Goal: Information Seeking & Learning: Learn about a topic

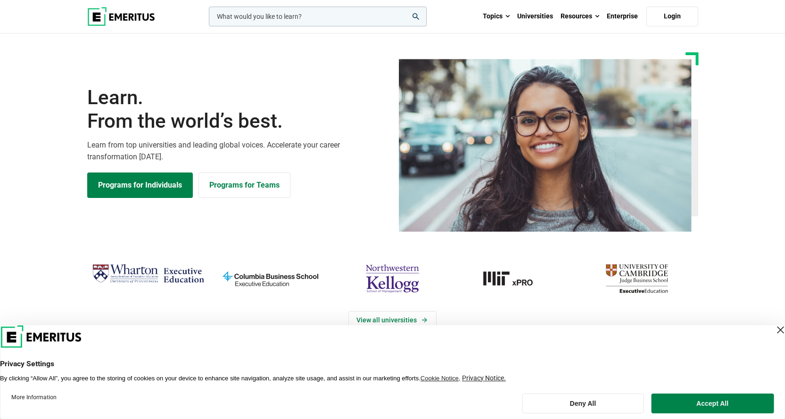
click at [341, 16] on input "woocommerce-product-search-field-0" at bounding box center [318, 17] width 218 height 20
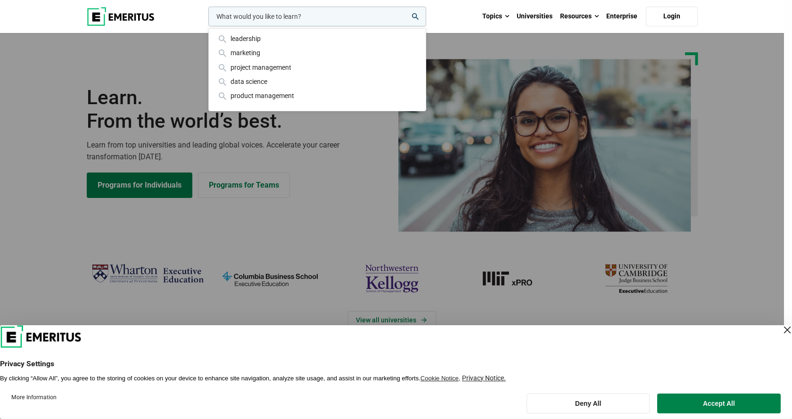
paste input "Full Stack Development with AI"
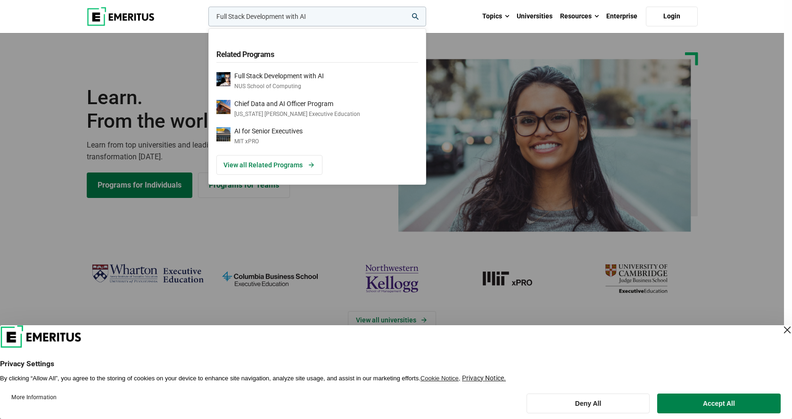
type input "Full Stack Development with AI"
click at [206, 19] on button "search" at bounding box center [206, 19] width 0 height 0
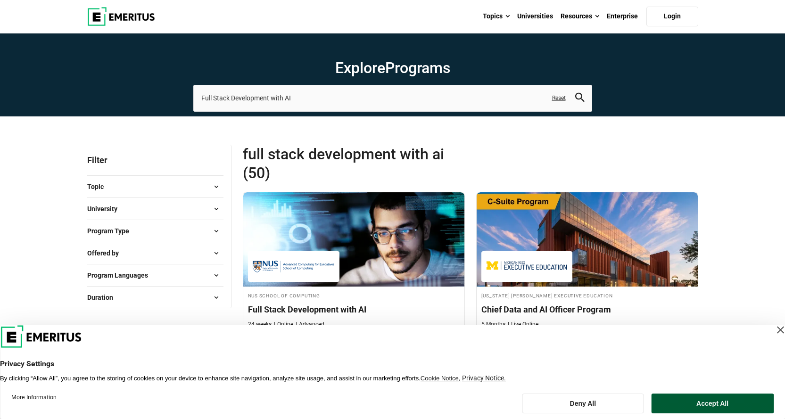
click at [687, 407] on button "Accept All" at bounding box center [712, 403] width 123 height 20
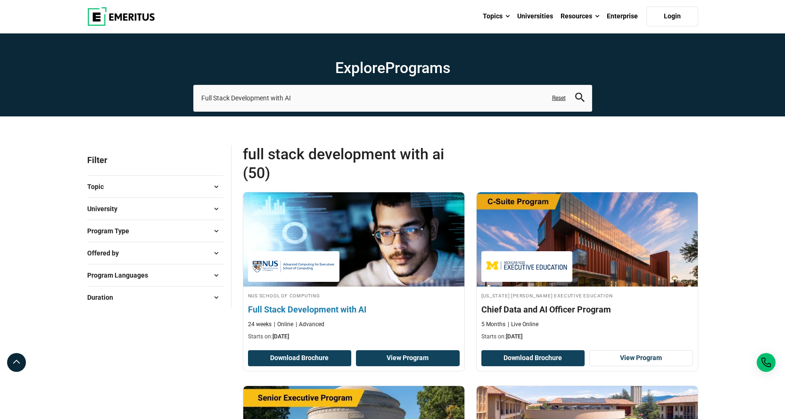
click at [404, 360] on link "View Program" at bounding box center [408, 358] width 104 height 16
